Goal: Task Accomplishment & Management: Complete application form

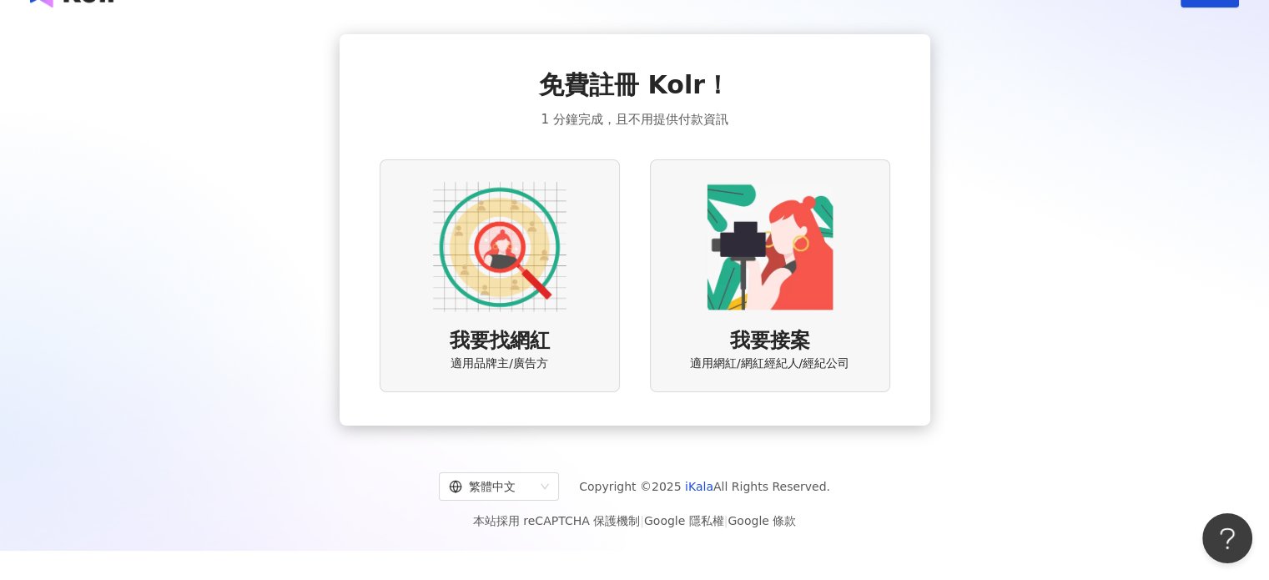
scroll to position [77, 0]
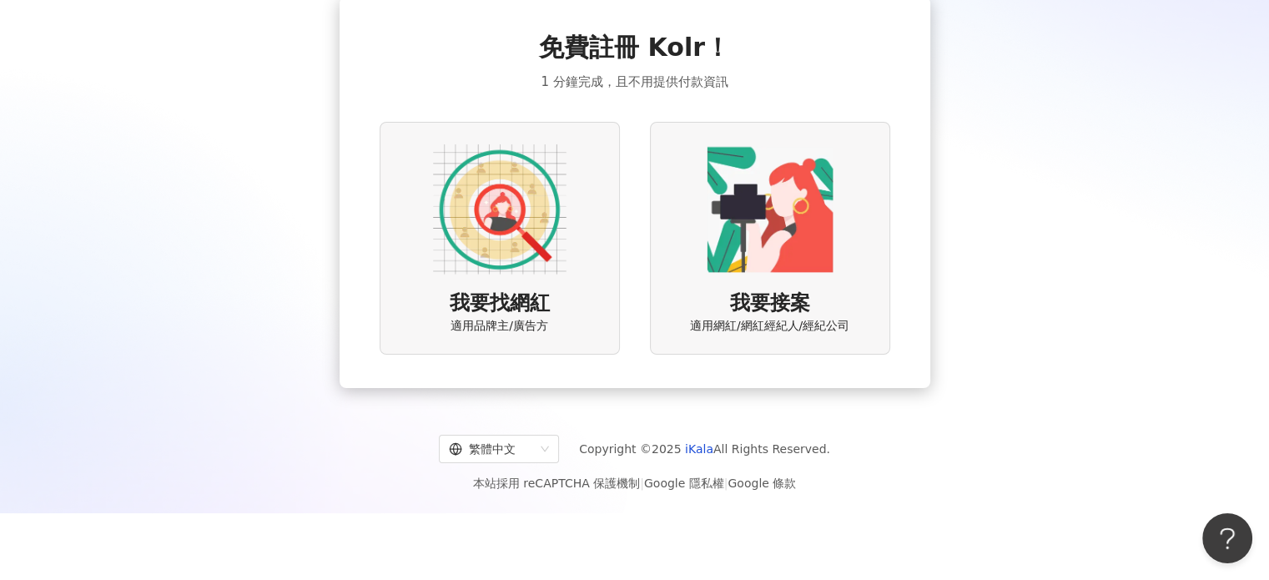
click at [538, 310] on span "我要找網紅" at bounding box center [500, 303] width 100 height 28
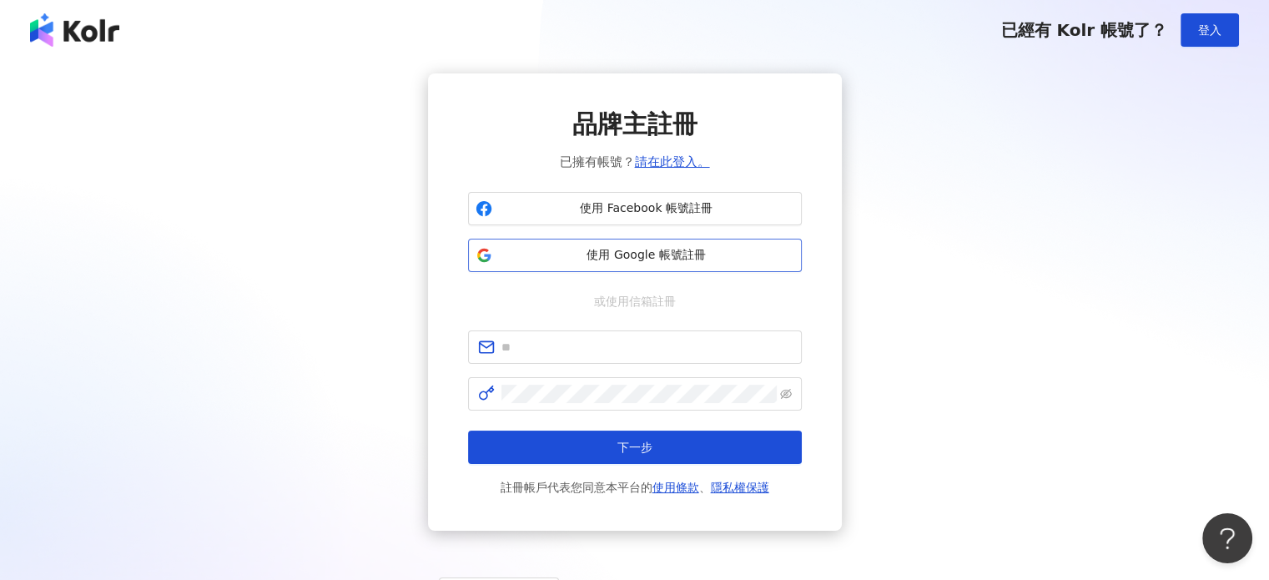
click at [576, 263] on span "使用 Google 帳號註冊" at bounding box center [646, 255] width 295 height 17
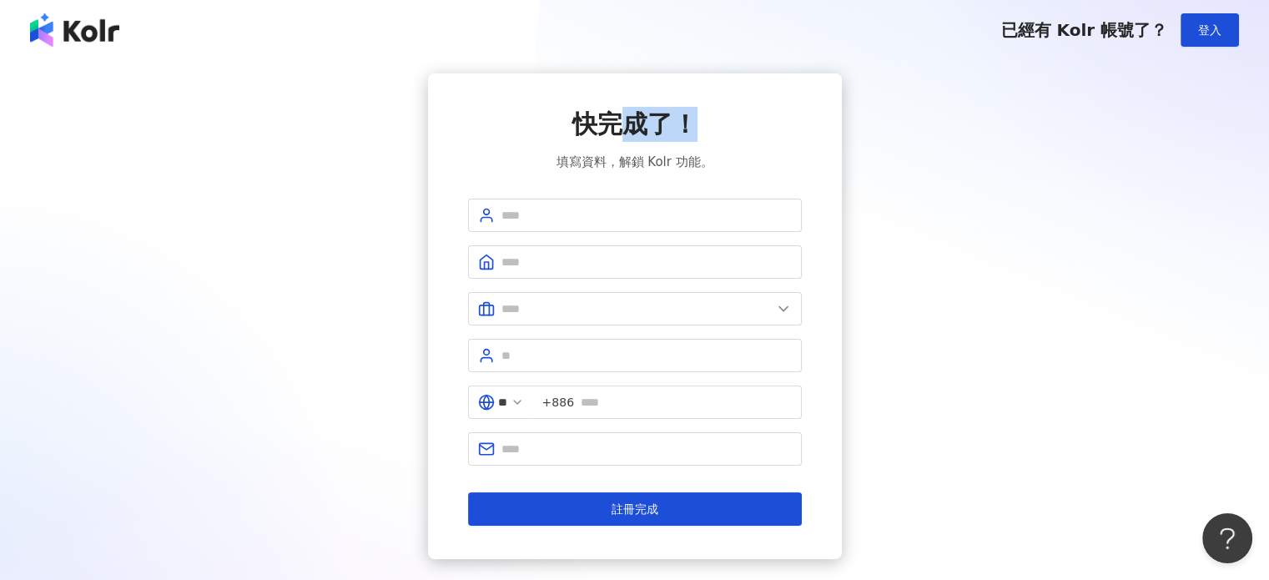
drag, startPoint x: 617, startPoint y: 123, endPoint x: 722, endPoint y: 126, distance: 104.3
click at [722, 126] on div "快完成了！ 填寫資料，解鎖 Kolr 功能。" at bounding box center [635, 139] width 334 height 65
click at [723, 127] on div "快完成了！ 填寫資料，解鎖 Kolr 功能。" at bounding box center [635, 139] width 334 height 65
drag, startPoint x: 584, startPoint y: 162, endPoint x: 721, endPoint y: 169, distance: 137.0
click at [721, 169] on div "快完成了！ 填寫資料，解鎖 Kolr 功能。" at bounding box center [635, 139] width 334 height 65
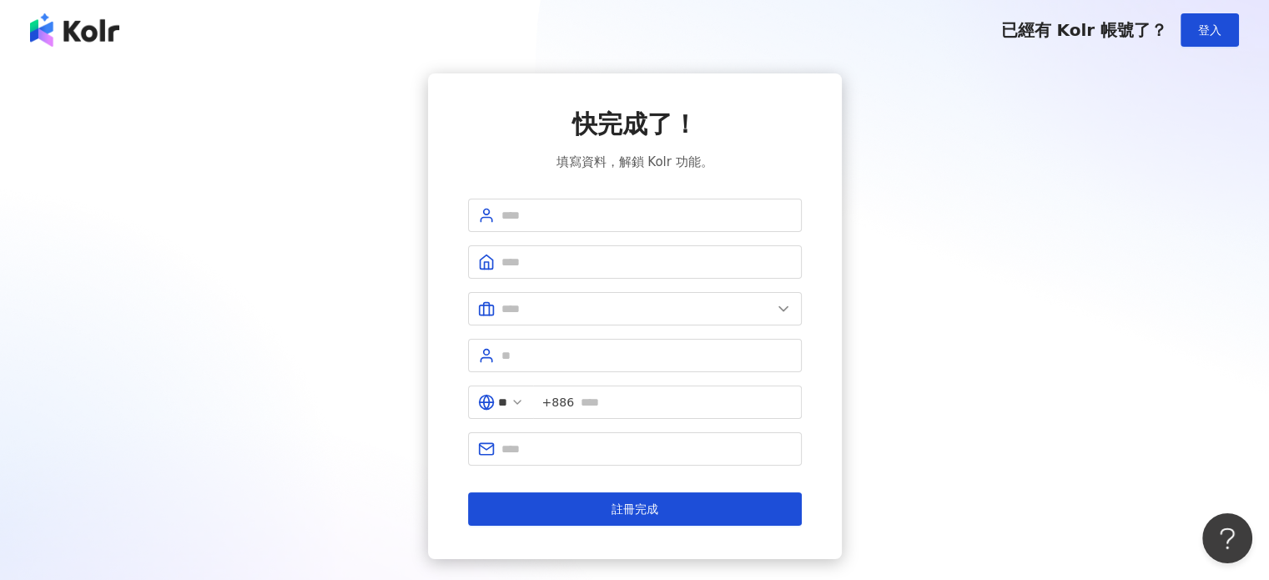
click at [721, 169] on div "快完成了！ 填寫資料，解鎖 Kolr 功能。" at bounding box center [635, 139] width 334 height 65
drag, startPoint x: 571, startPoint y: 162, endPoint x: 722, endPoint y: 162, distance: 151.0
click at [722, 162] on div "快完成了！ 填寫資料，解鎖 Kolr 功能。" at bounding box center [635, 139] width 334 height 65
click at [638, 209] on input "text" at bounding box center [646, 215] width 290 height 18
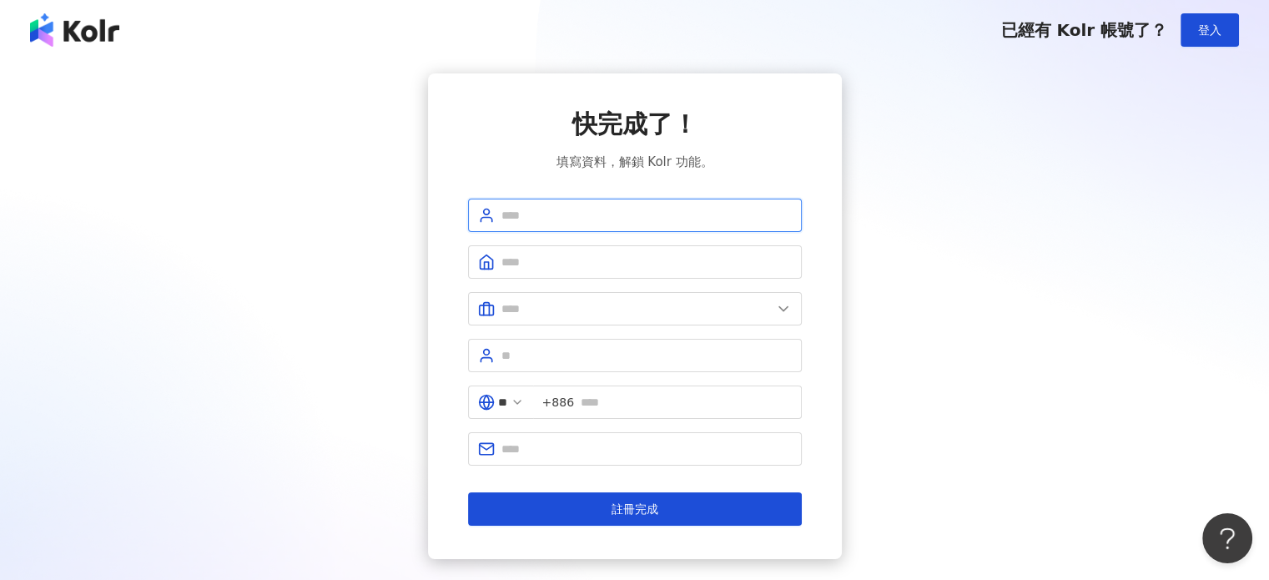
click at [535, 214] on input "text" at bounding box center [646, 215] width 290 height 18
type input "**********"
click at [564, 261] on input "text" at bounding box center [646, 262] width 290 height 18
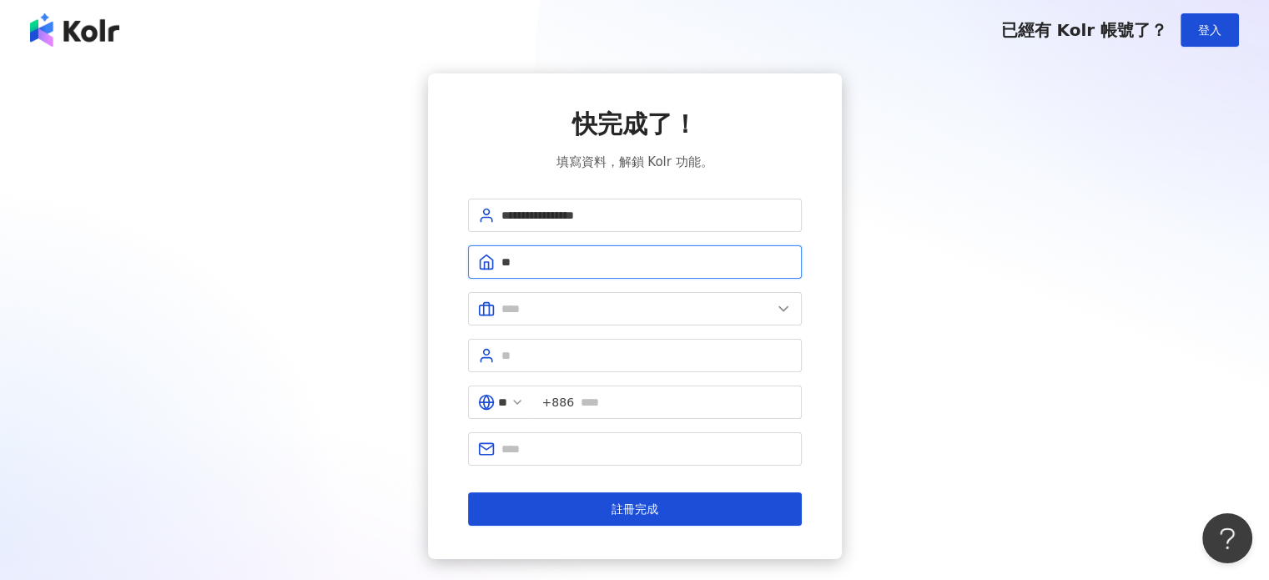
type input "*"
type input "***"
click at [652, 314] on input "text" at bounding box center [636, 308] width 270 height 18
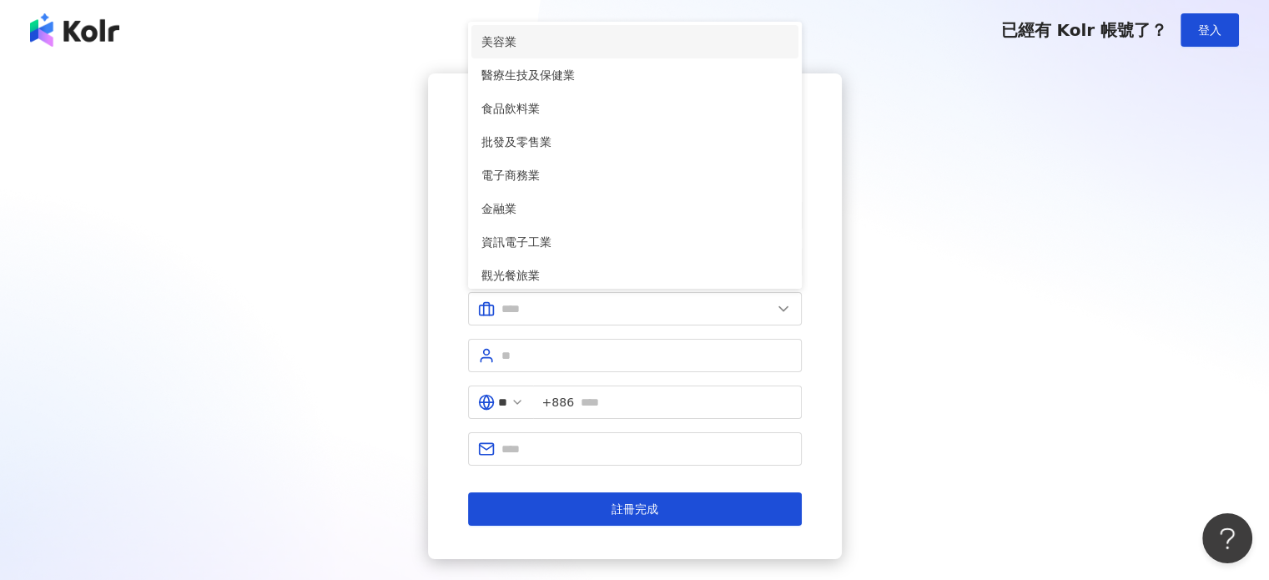
click at [512, 49] on li "美容業" at bounding box center [634, 41] width 327 height 33
type input "***"
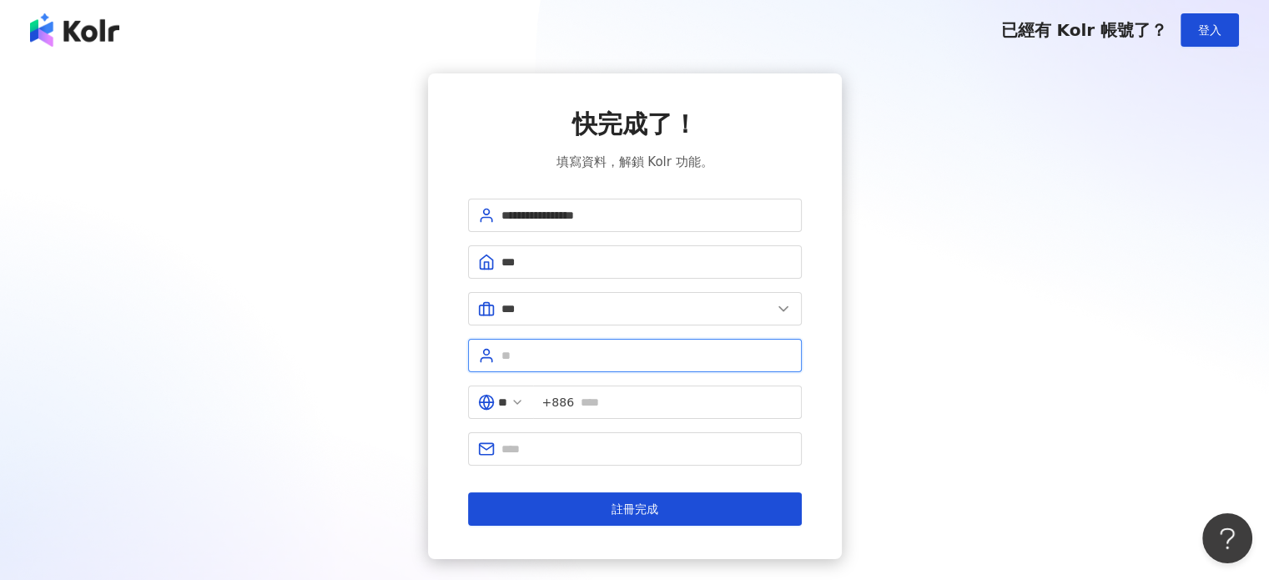
click at [559, 349] on input "text" at bounding box center [646, 355] width 290 height 18
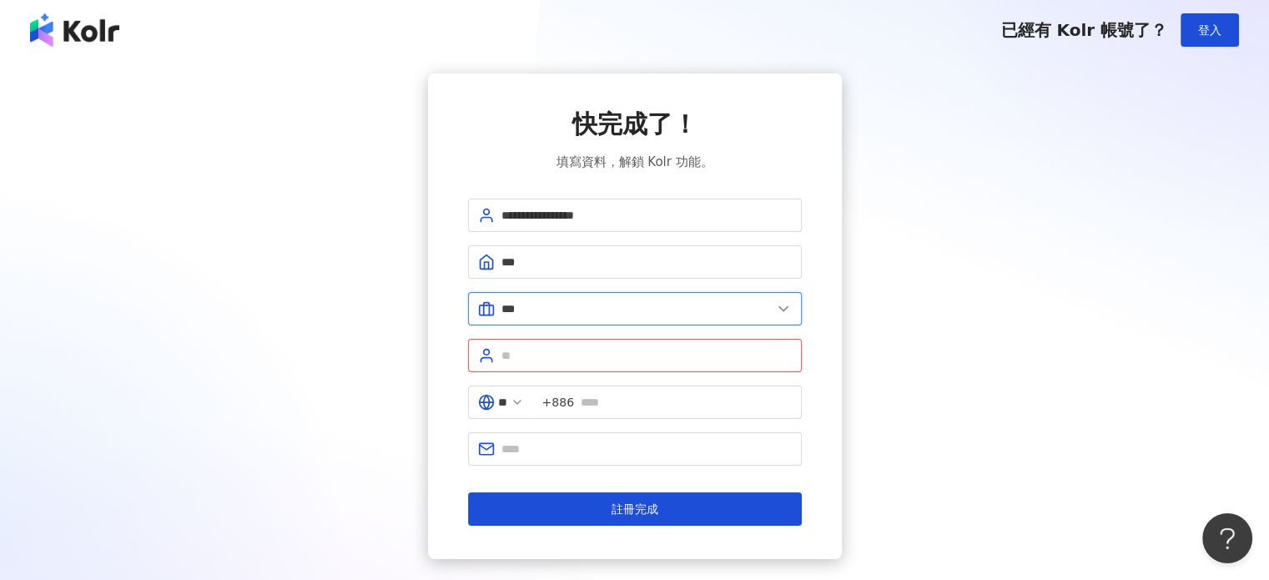
click at [724, 308] on input "***" at bounding box center [636, 308] width 270 height 18
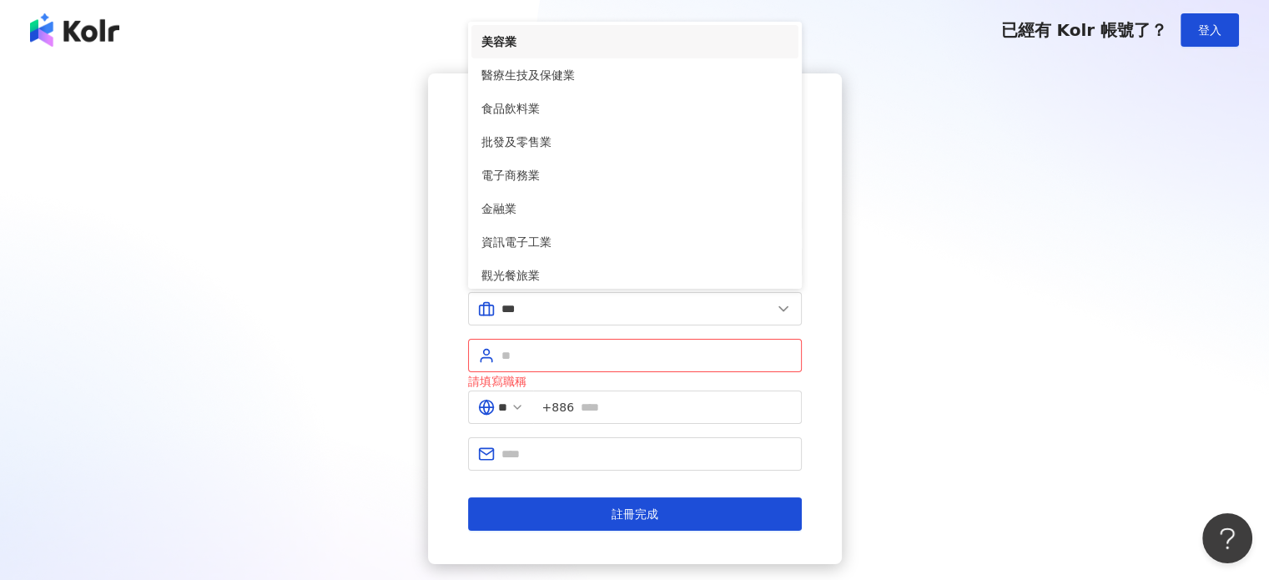
click at [521, 48] on span "美容業" at bounding box center [634, 42] width 307 height 18
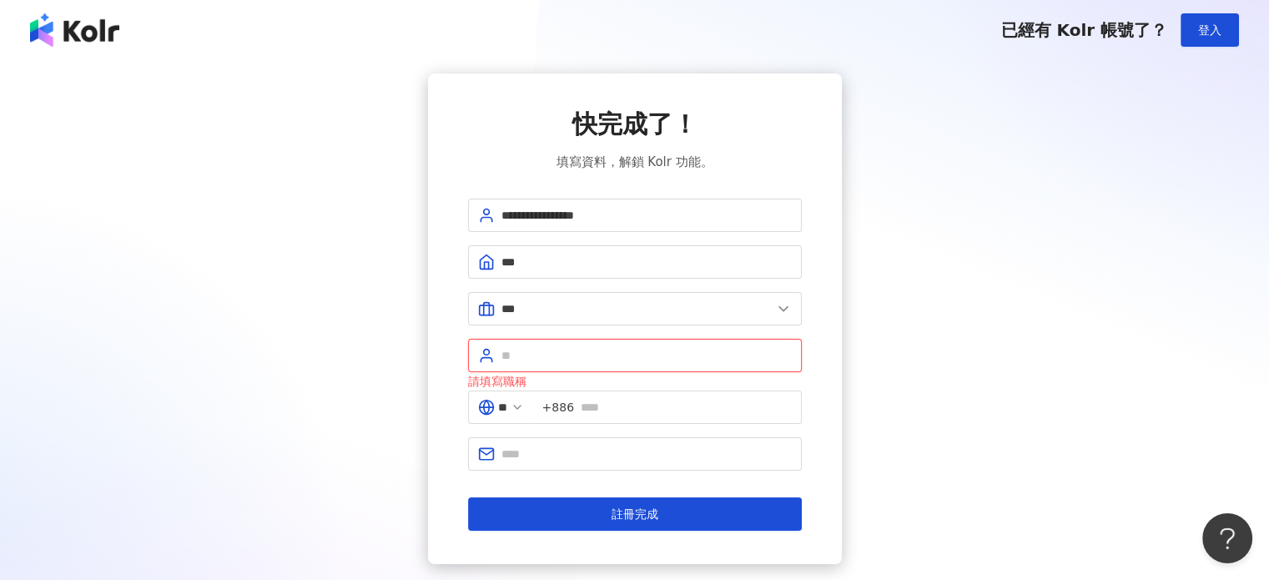
click at [555, 350] on input "text" at bounding box center [646, 355] width 290 height 18
type input "**"
click at [611, 406] on input "text" at bounding box center [686, 407] width 211 height 18
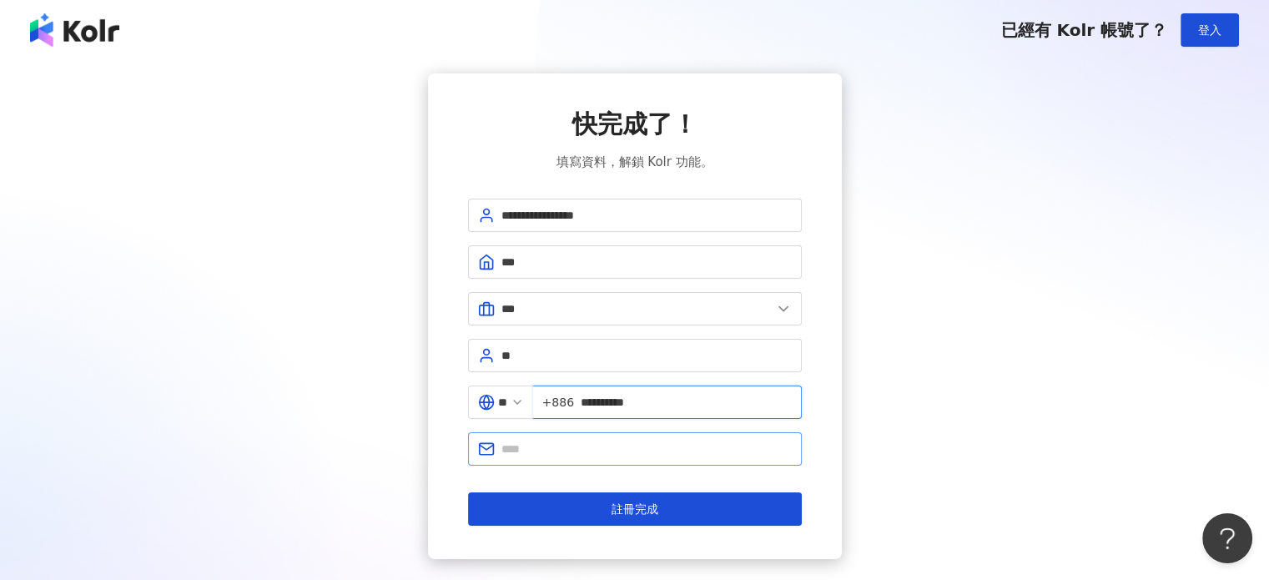
type input "**********"
click at [601, 436] on span at bounding box center [635, 448] width 334 height 33
drag, startPoint x: 584, startPoint y: 450, endPoint x: 685, endPoint y: 453, distance: 101.0
click at [685, 453] on input "**********" at bounding box center [646, 449] width 290 height 18
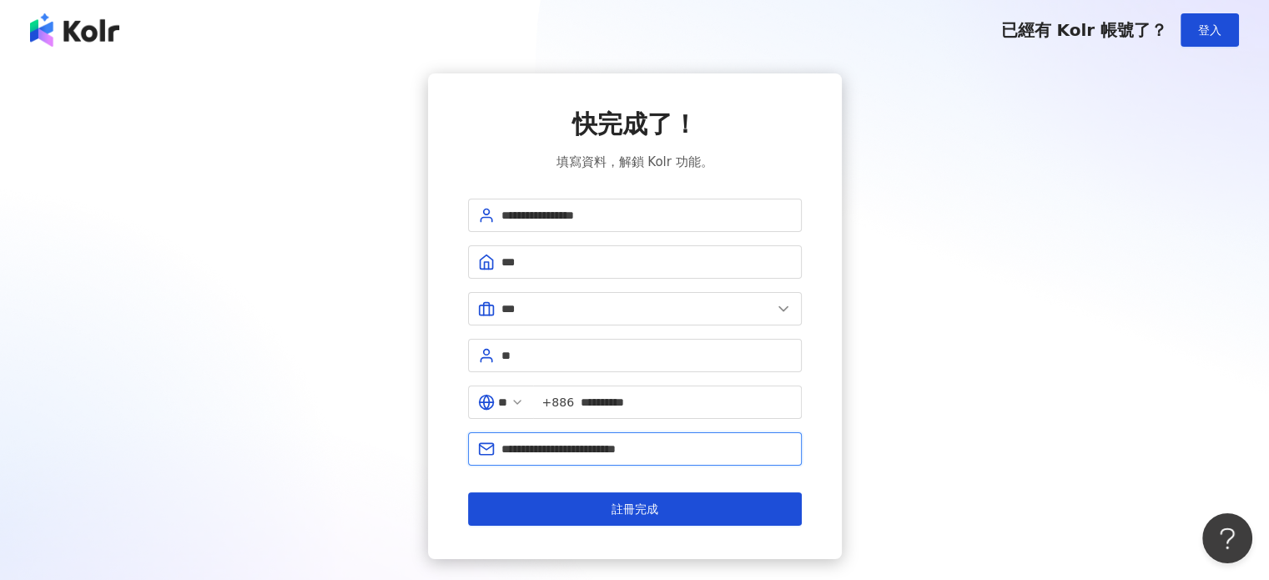
drag, startPoint x: 702, startPoint y: 450, endPoint x: 479, endPoint y: 448, distance: 222.7
click at [479, 448] on span "**********" at bounding box center [635, 448] width 334 height 33
paste input "text"
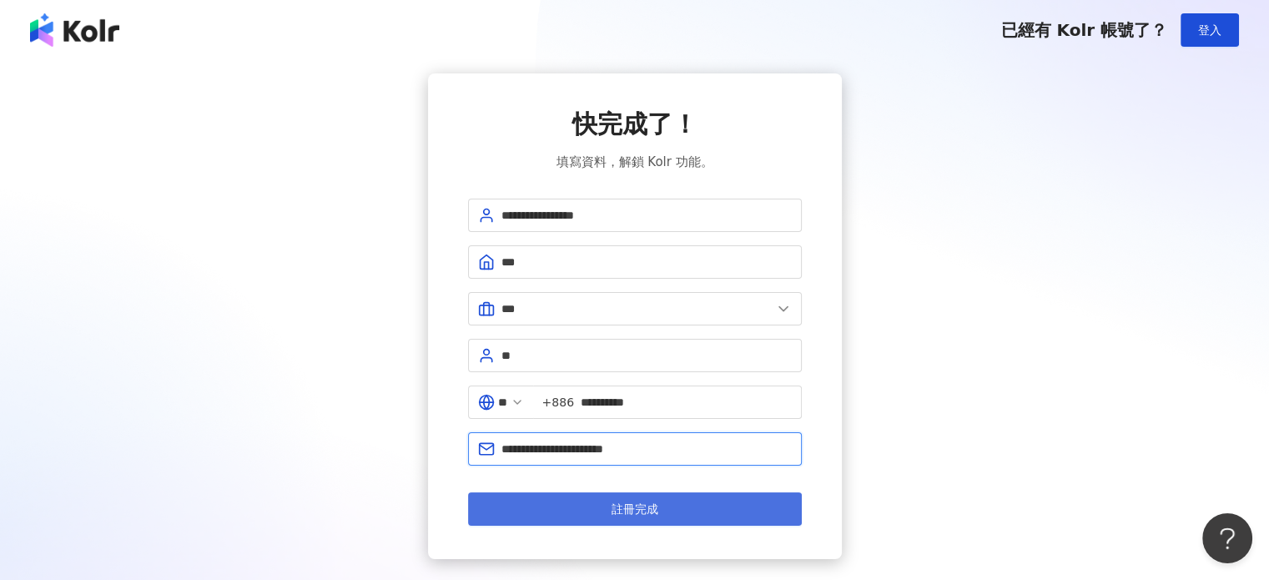
type input "**********"
click at [628, 510] on span "註冊完成" at bounding box center [634, 508] width 47 height 13
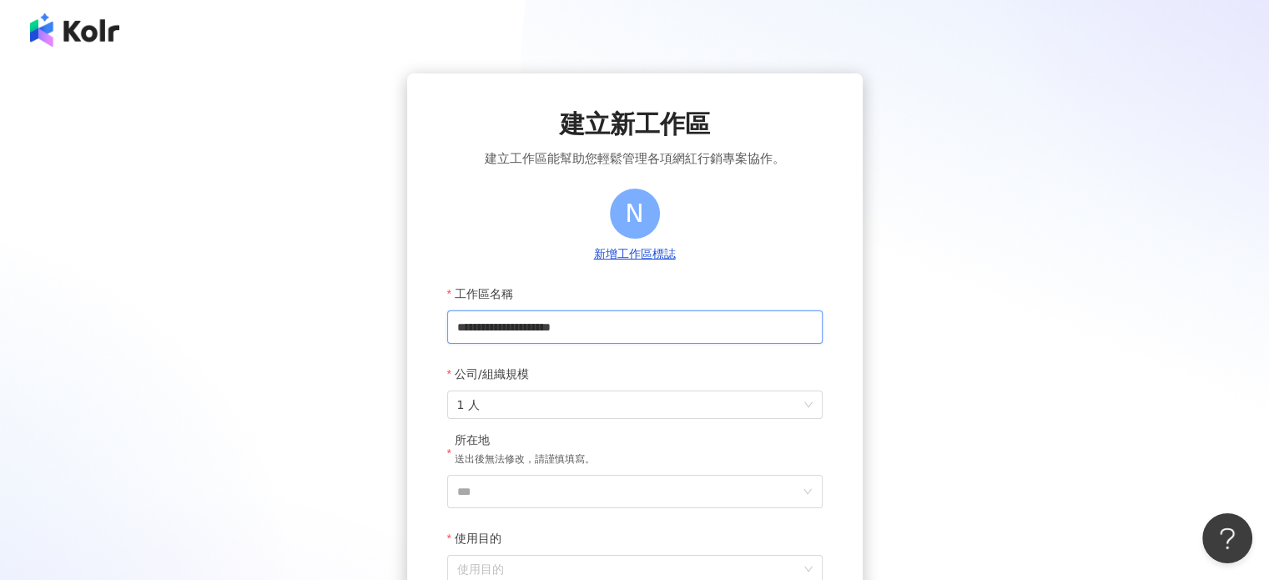
click at [571, 327] on input "**********" at bounding box center [634, 326] width 375 height 33
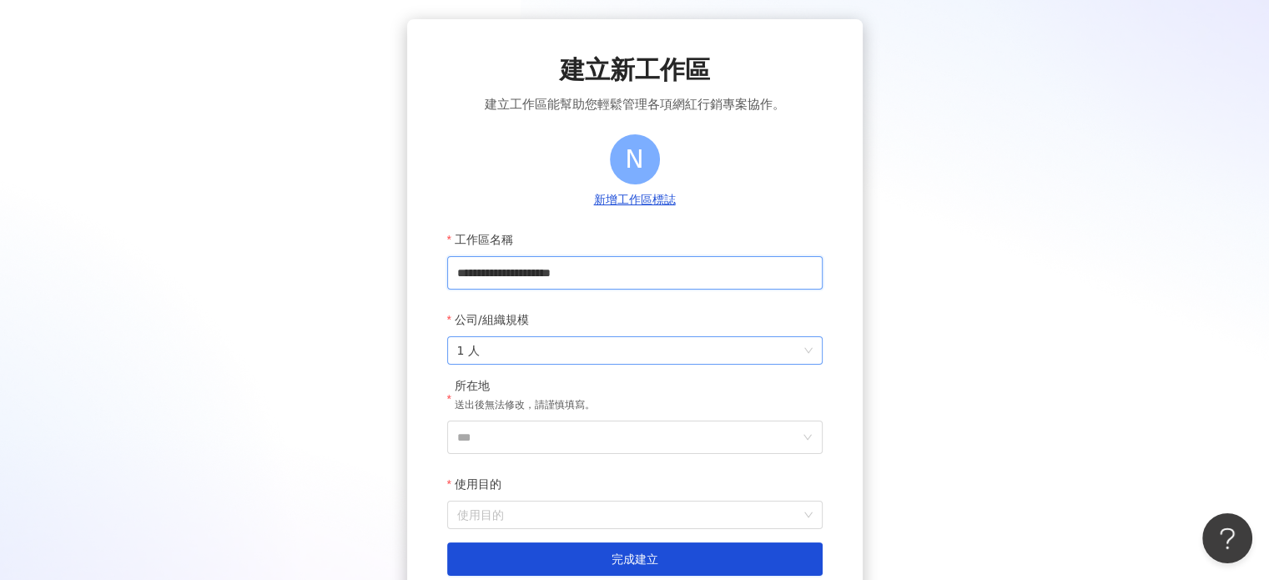
scroll to position [83, 0]
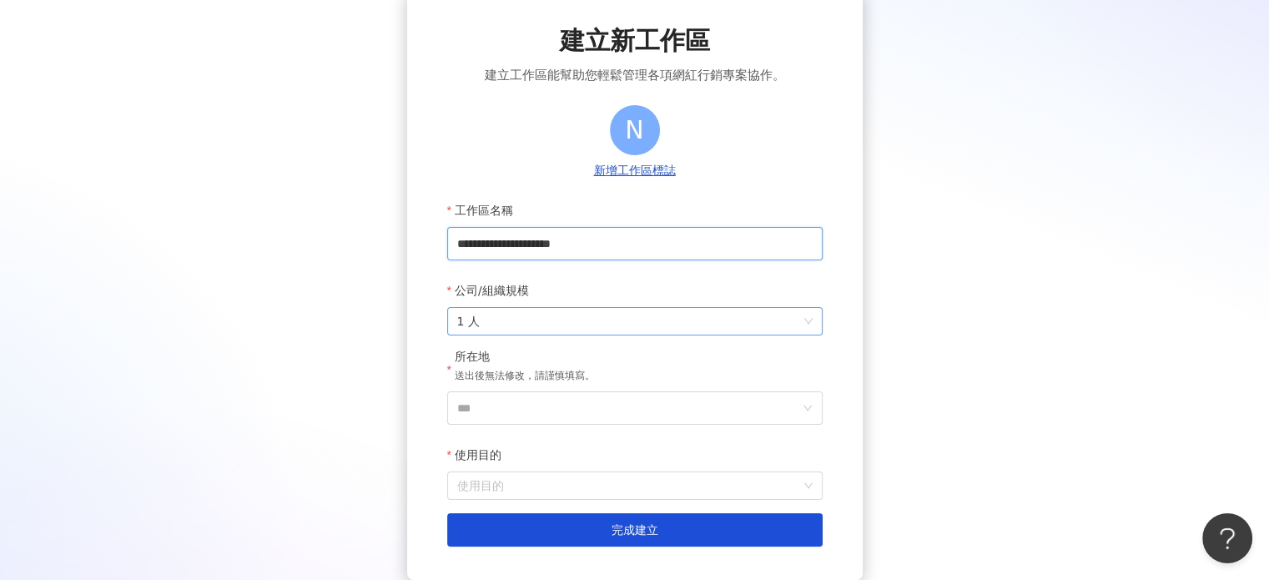
click at [561, 316] on span "1 人" at bounding box center [634, 321] width 355 height 27
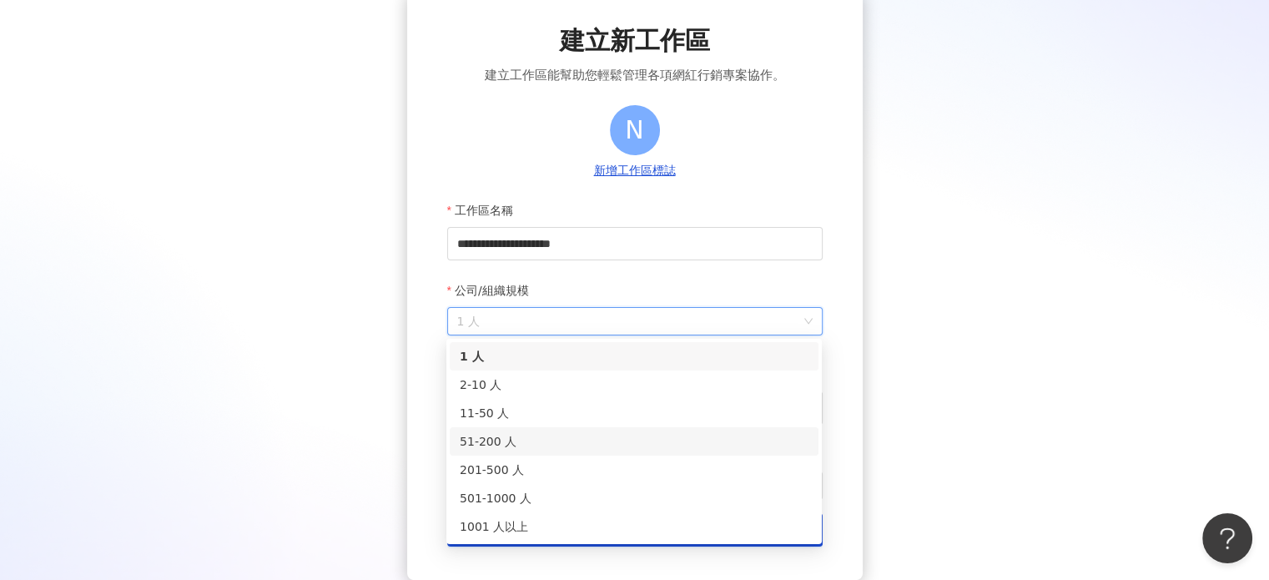
click at [543, 440] on div "51-200 人" at bounding box center [634, 441] width 349 height 18
click at [524, 325] on span "51-200 人" at bounding box center [634, 321] width 355 height 27
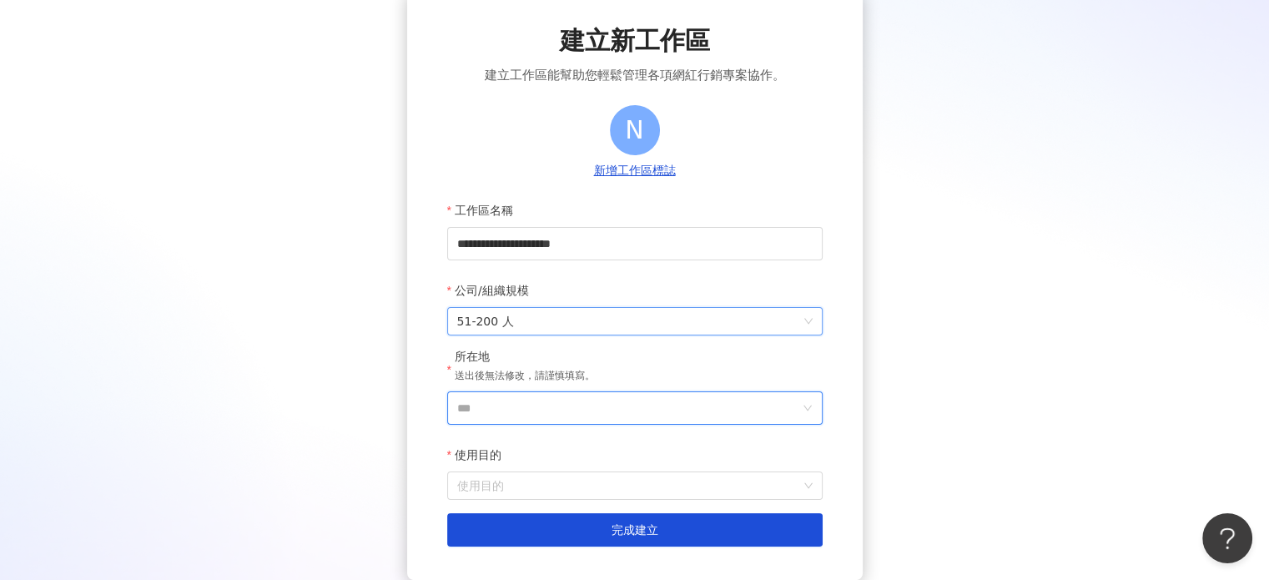
click at [506, 400] on input "***" at bounding box center [628, 408] width 342 height 32
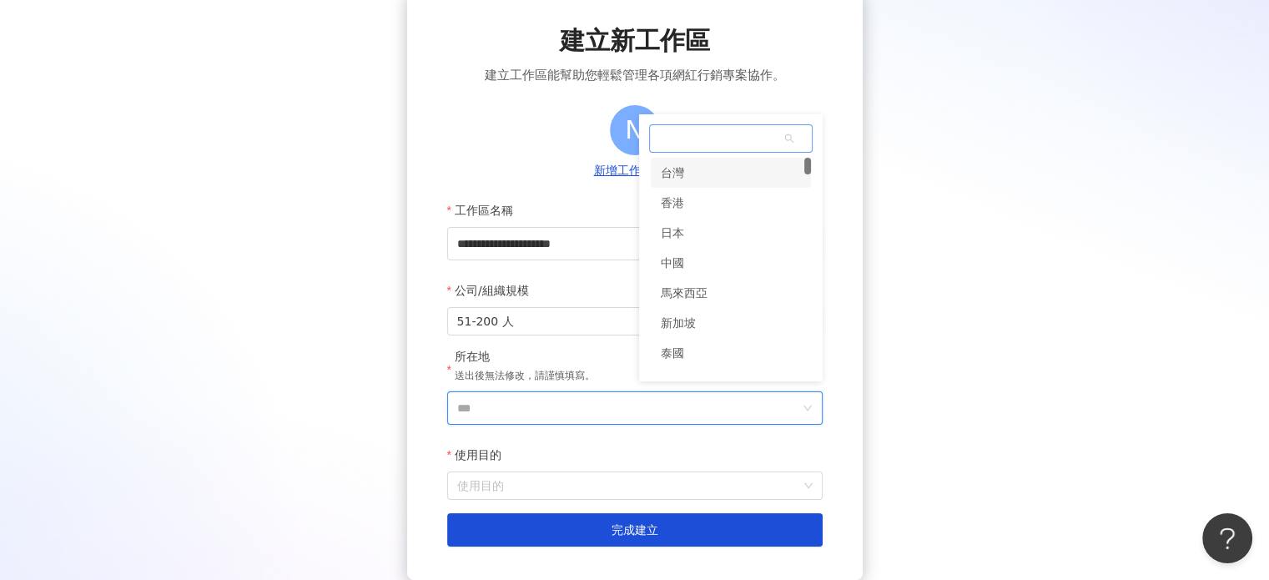
click at [711, 179] on div "台灣" at bounding box center [731, 173] width 160 height 30
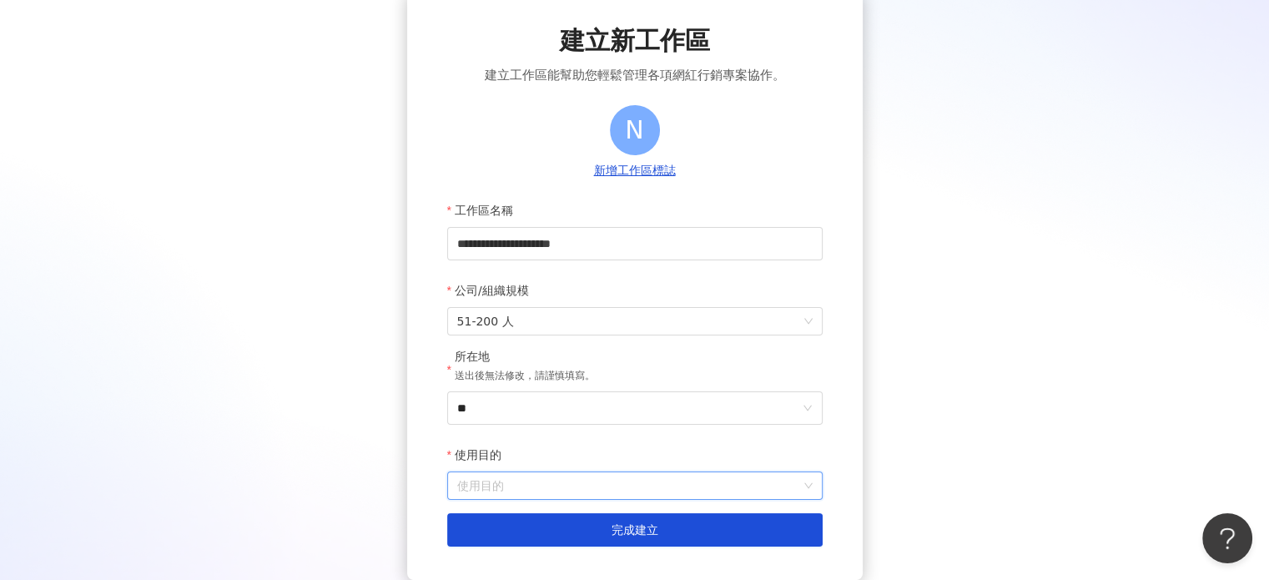
click at [544, 480] on input "使用目的" at bounding box center [634, 485] width 355 height 27
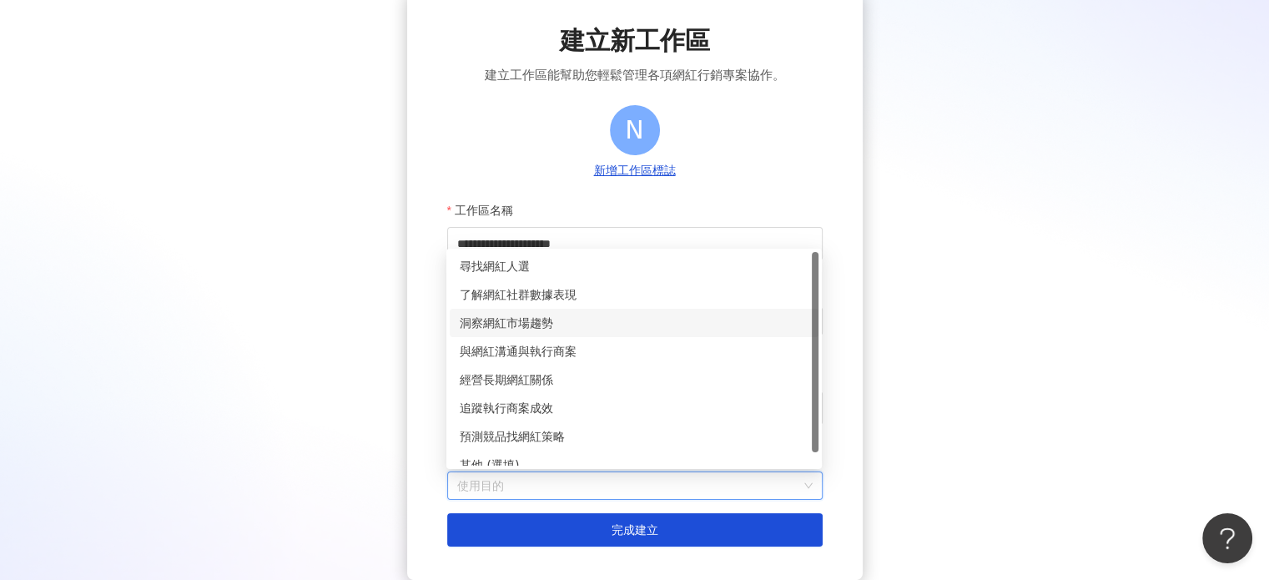
click at [535, 330] on div "洞察網紅市場趨勢" at bounding box center [634, 323] width 349 height 18
click at [547, 489] on span "洞察網紅市場趨勢" at bounding box center [634, 485] width 355 height 27
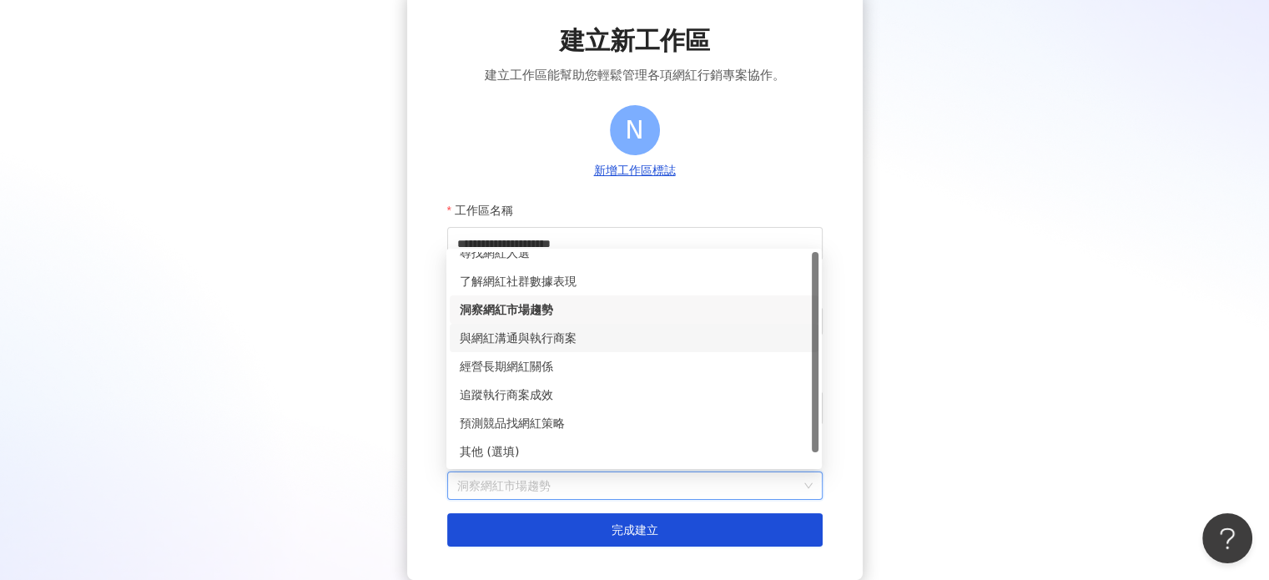
scroll to position [0, 0]
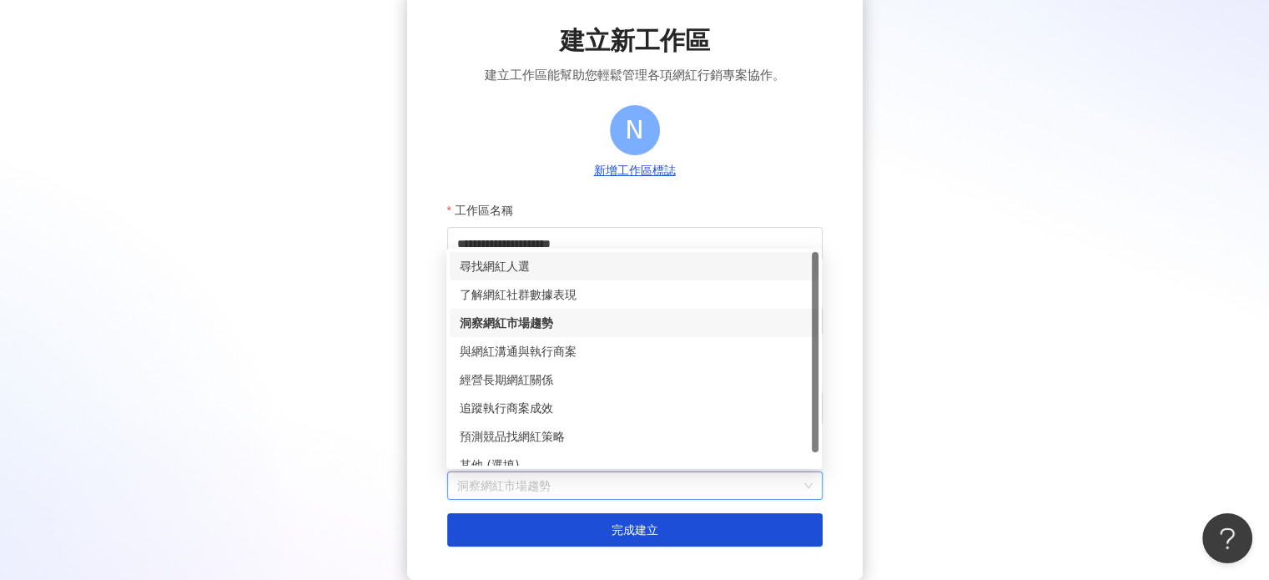
click at [535, 279] on div "尋找網紅人選" at bounding box center [634, 266] width 369 height 28
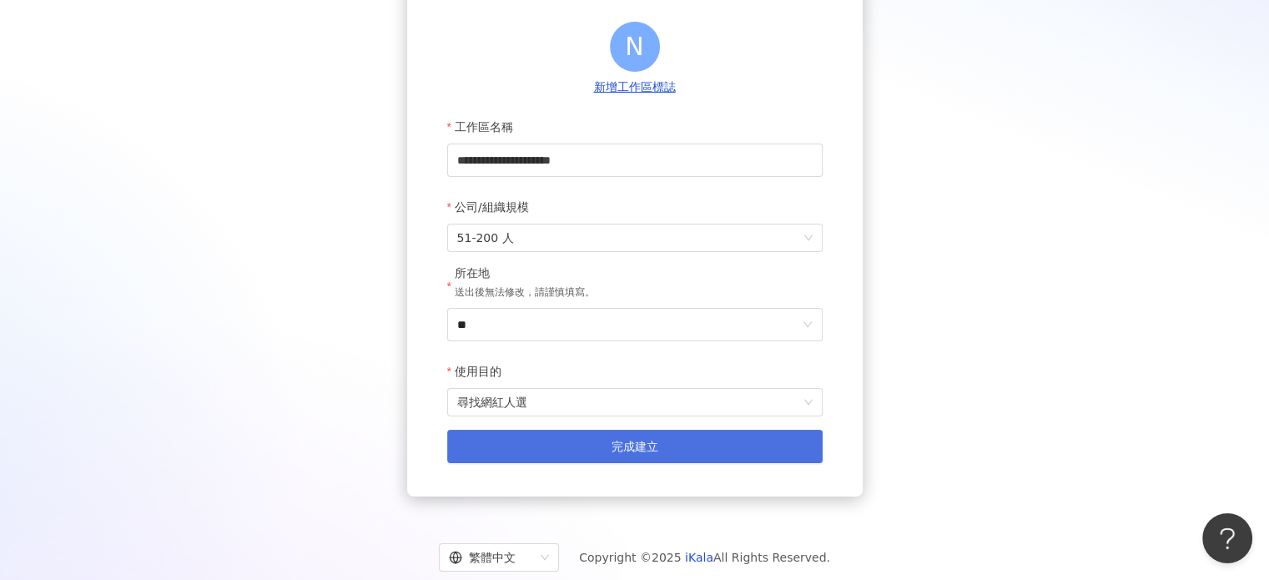
click at [641, 440] on span "完成建立" at bounding box center [634, 446] width 47 height 13
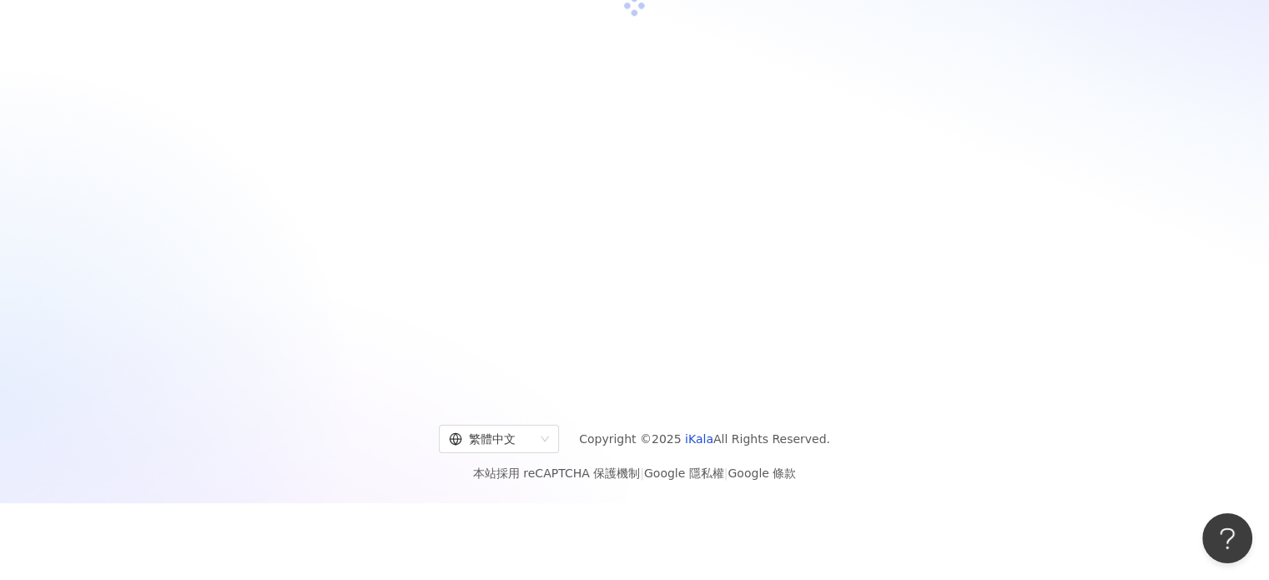
scroll to position [77, 0]
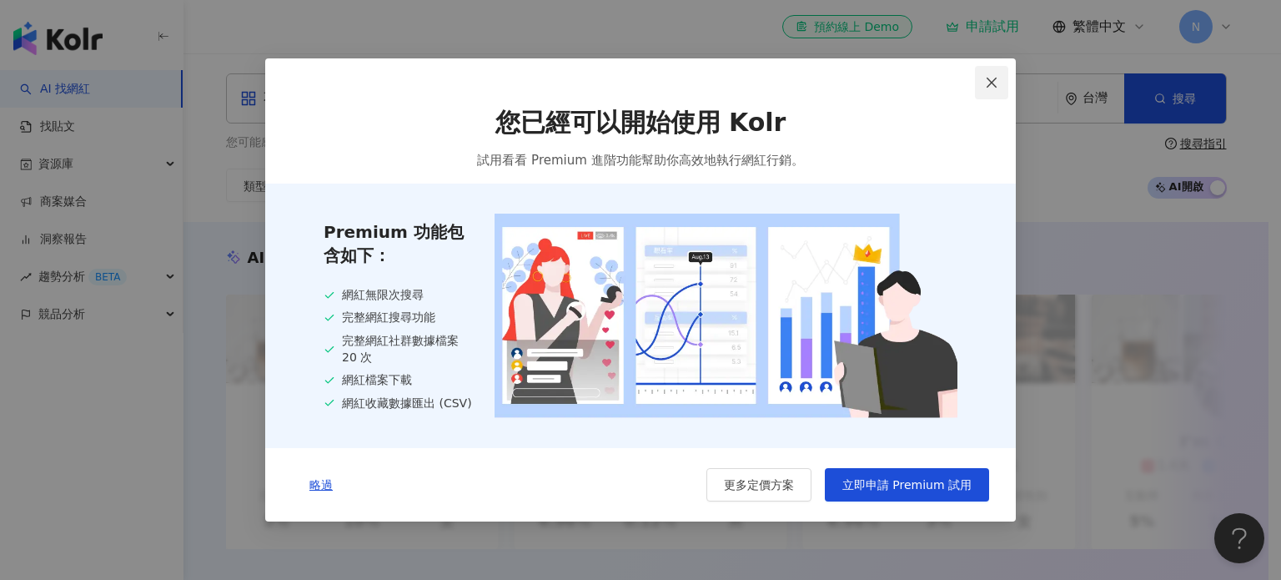
click at [989, 90] on button "Close" at bounding box center [991, 82] width 33 height 33
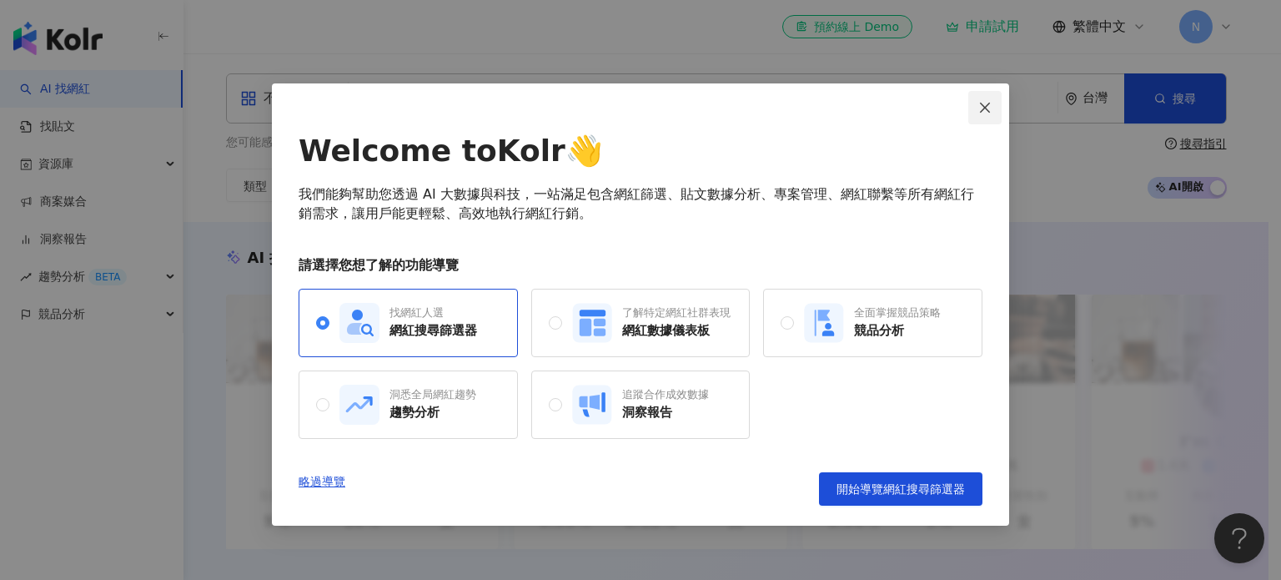
click at [984, 97] on button "Close" at bounding box center [985, 107] width 33 height 33
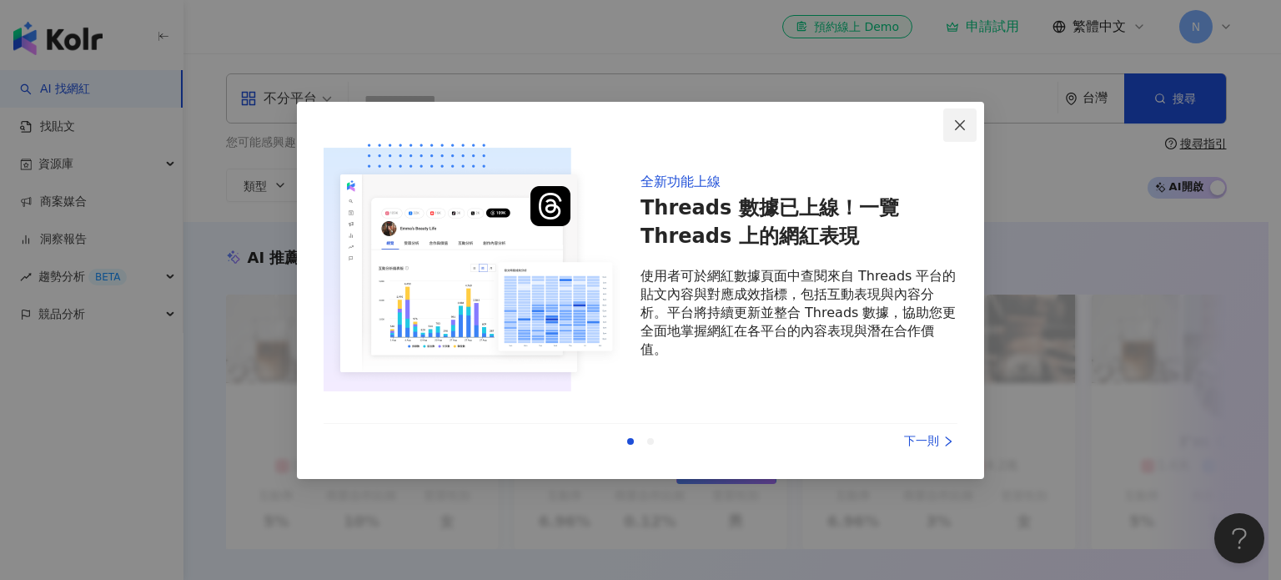
click at [953, 124] on span "Close" at bounding box center [959, 124] width 33 height 13
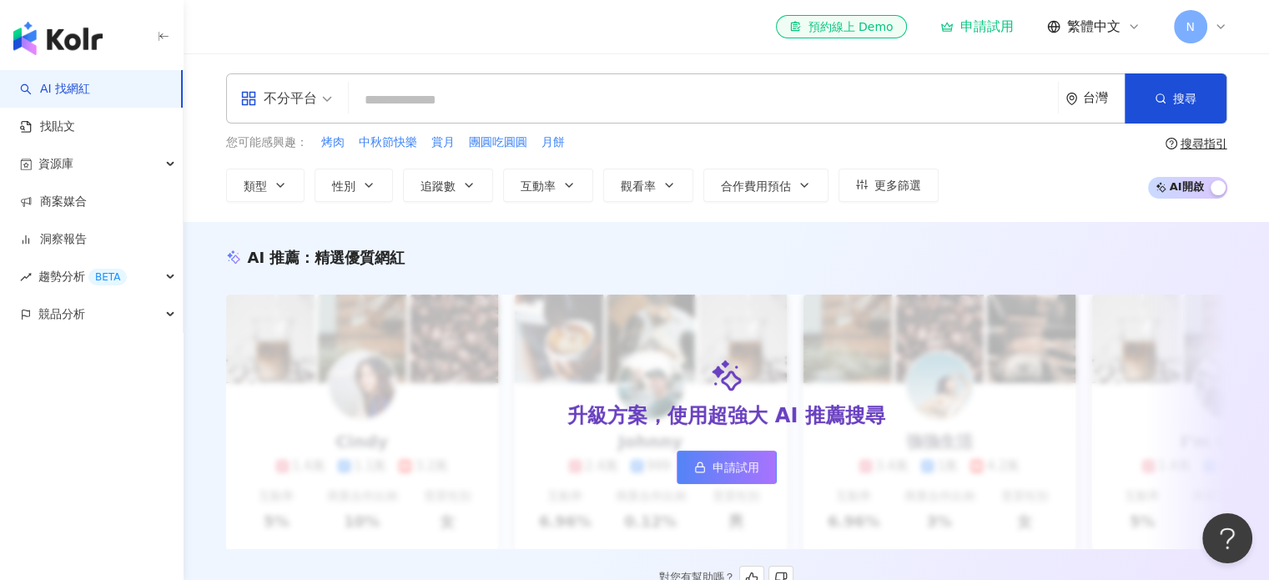
click at [752, 463] on span "申請試用" at bounding box center [735, 466] width 47 height 13
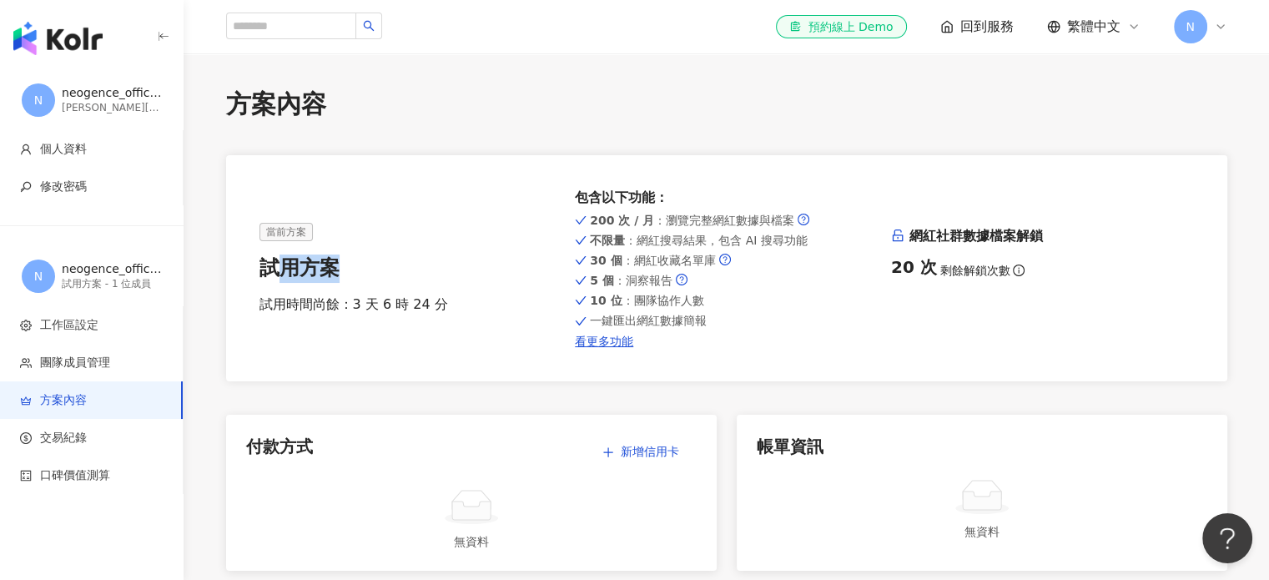
drag, startPoint x: 284, startPoint y: 265, endPoint x: 347, endPoint y: 275, distance: 64.2
click at [347, 275] on div "試用方案" at bounding box center [410, 268] width 303 height 28
click at [1202, 19] on span "N" at bounding box center [1190, 26] width 33 height 33
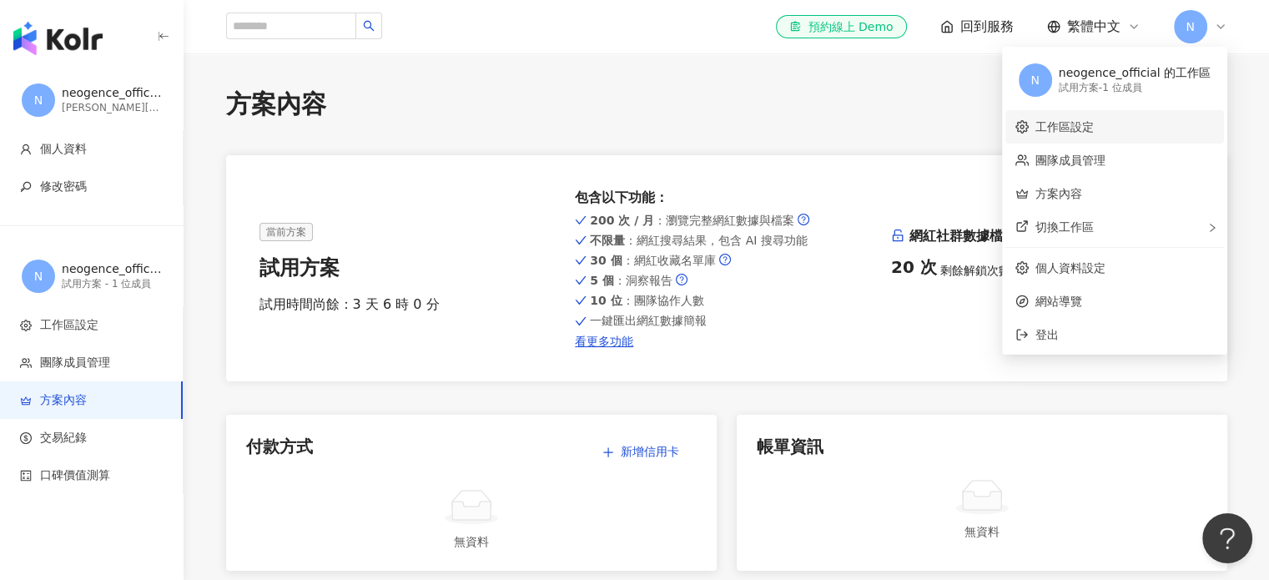
click at [1073, 120] on link "工作區設定" at bounding box center [1064, 126] width 58 height 13
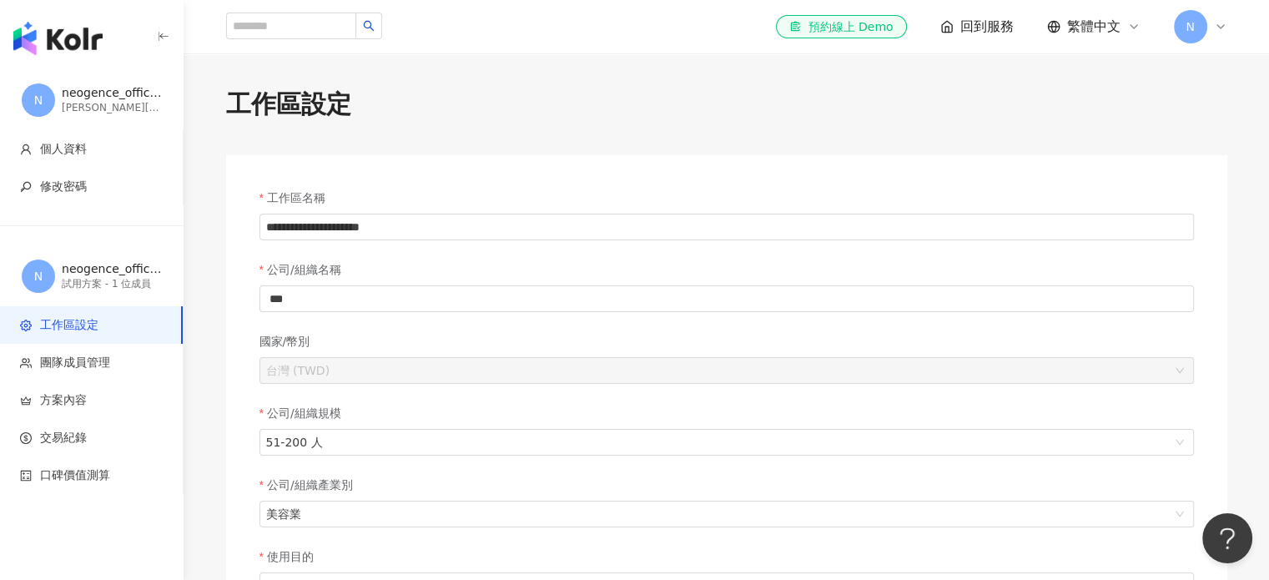
click at [1203, 18] on span "N" at bounding box center [1190, 26] width 33 height 33
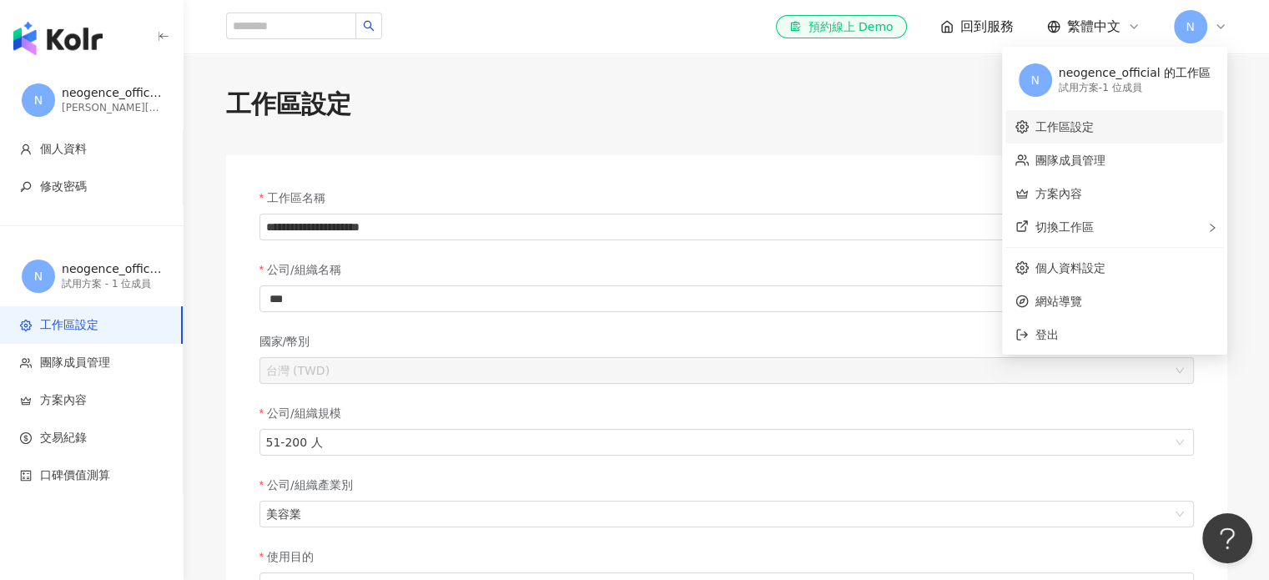
click at [1094, 133] on link "工作區設定" at bounding box center [1064, 126] width 58 height 13
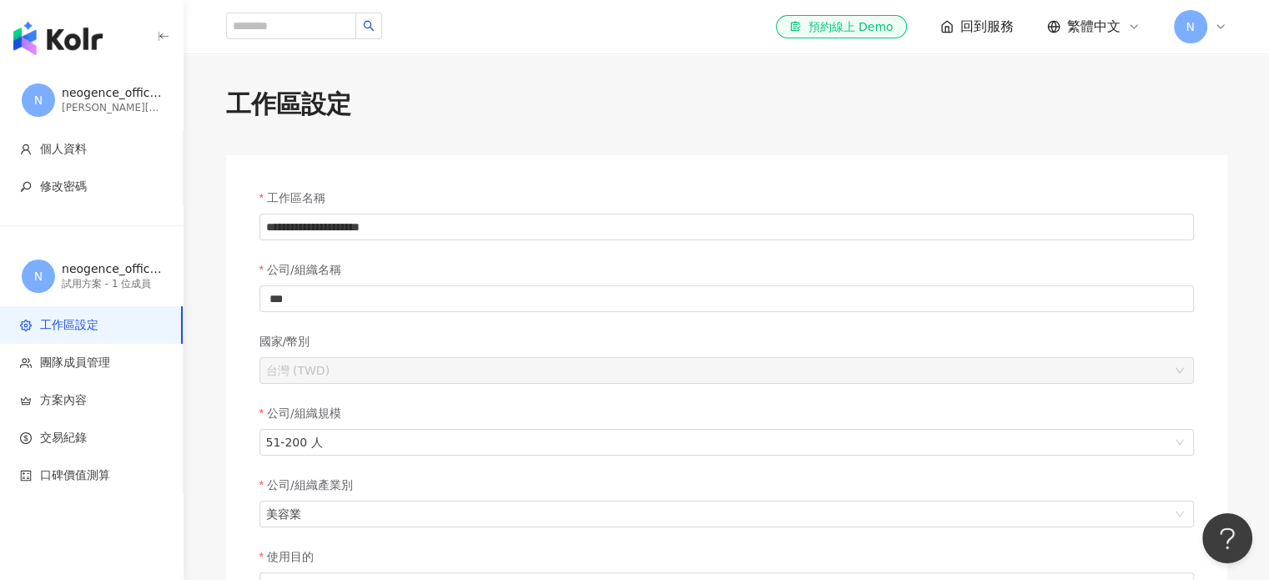
click at [1205, 31] on span "N" at bounding box center [1190, 26] width 33 height 33
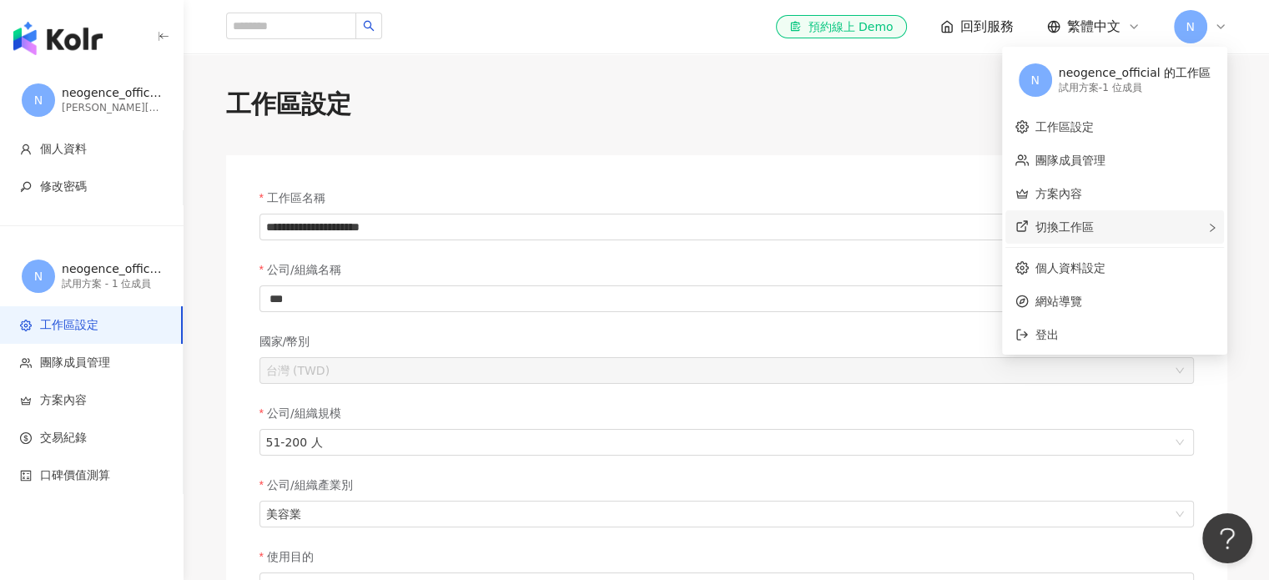
click at [1104, 230] on div "切換工作區" at bounding box center [1114, 226] width 219 height 33
click at [654, 122] on div "**********" at bounding box center [727, 483] width 1068 height 793
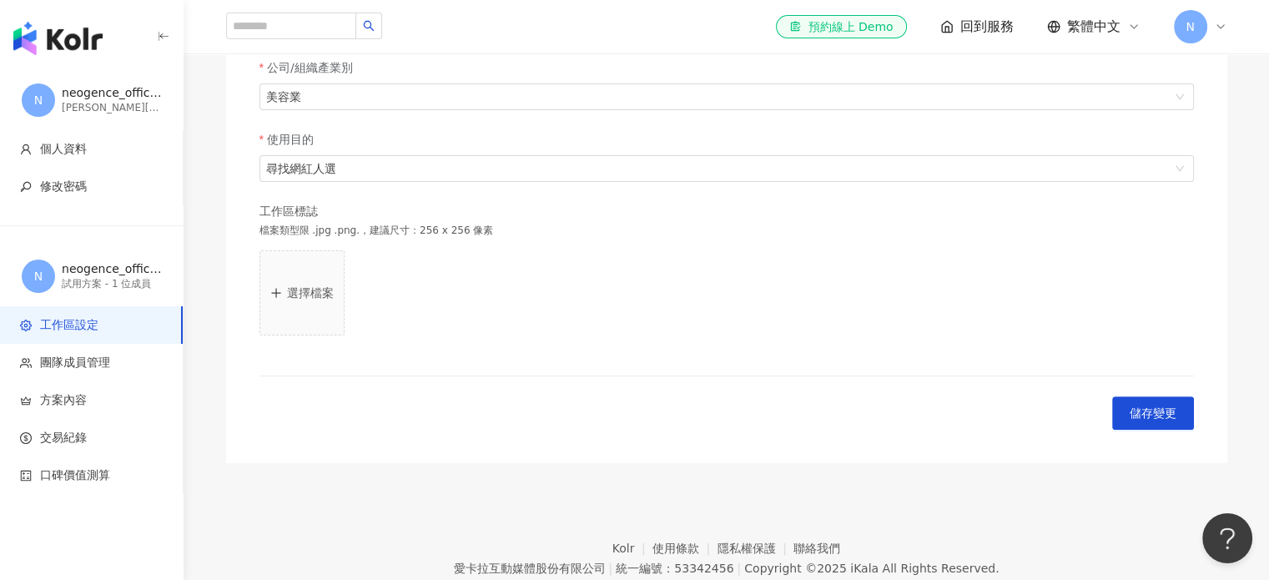
scroll to position [488, 0]
